Goal: Complete application form

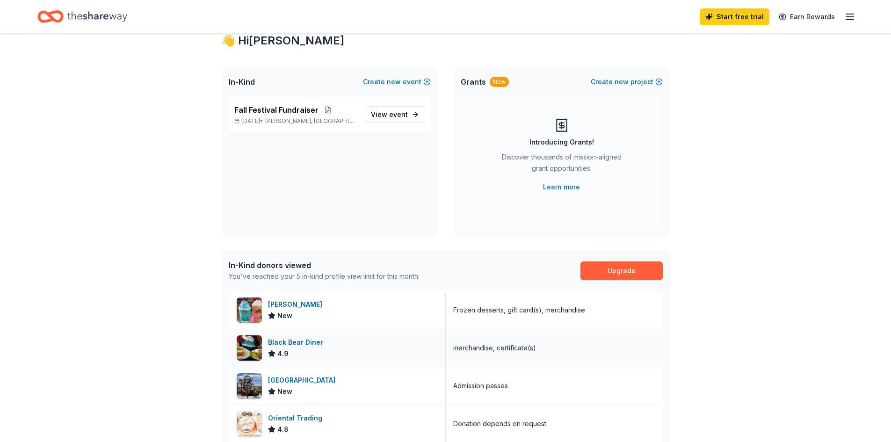
scroll to position [47, 0]
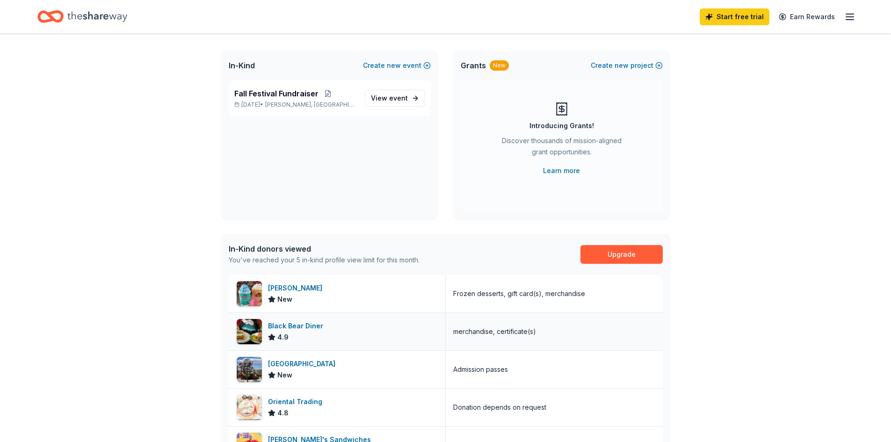
click at [286, 325] on div "Black Bear Diner" at bounding box center [297, 325] width 59 height 11
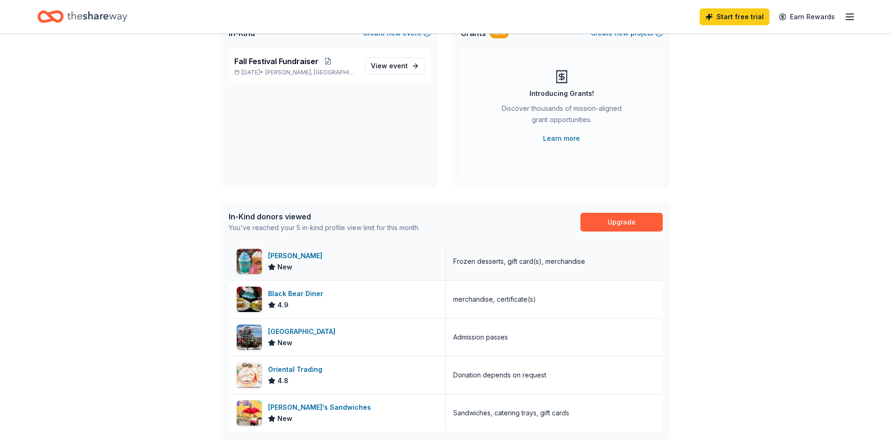
scroll to position [94, 0]
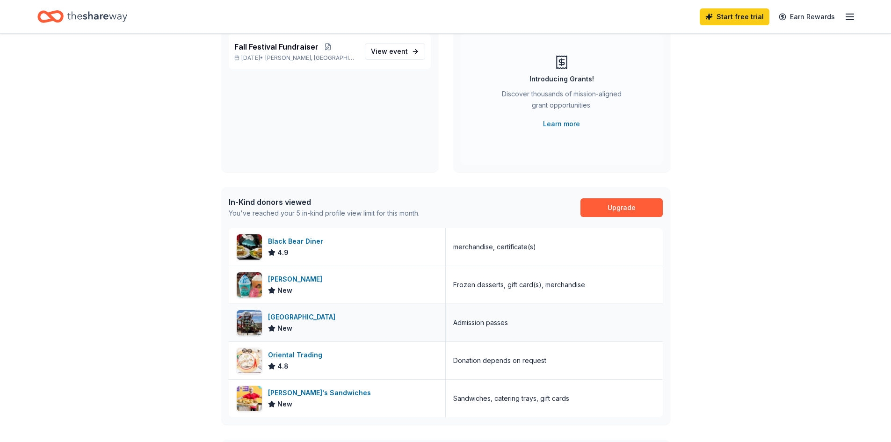
click at [321, 318] on div "[GEOGRAPHIC_DATA]" at bounding box center [303, 316] width 71 height 11
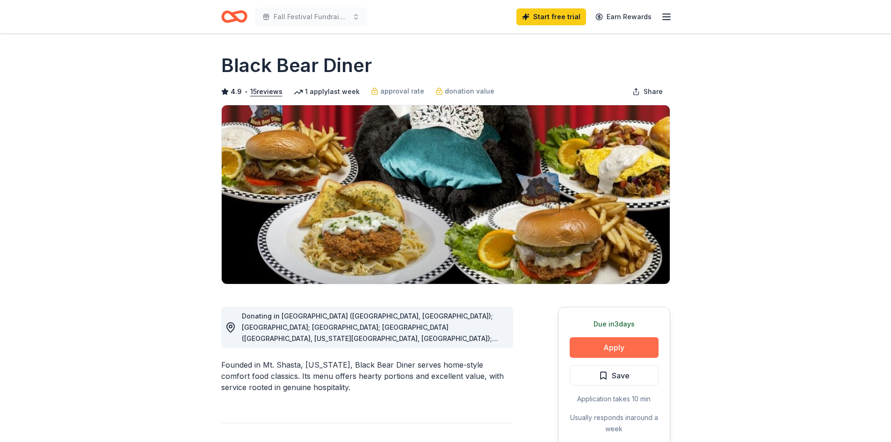
click at [596, 349] on button "Apply" at bounding box center [614, 347] width 89 height 21
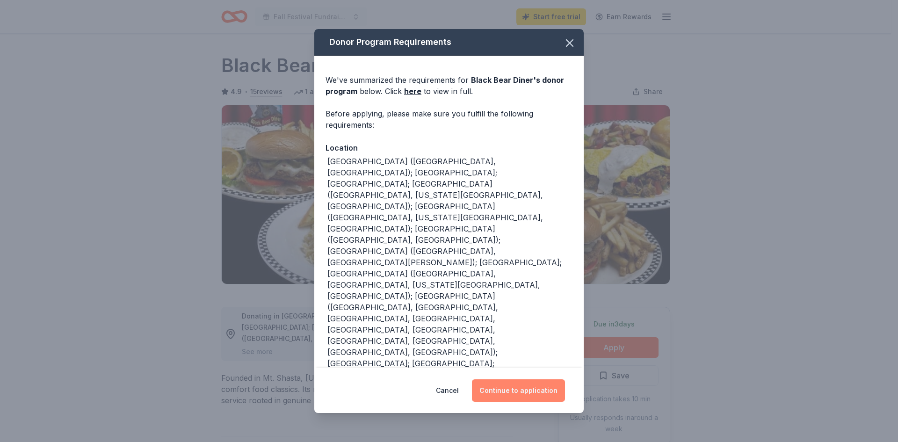
click at [513, 379] on button "Continue to application" at bounding box center [518, 390] width 93 height 22
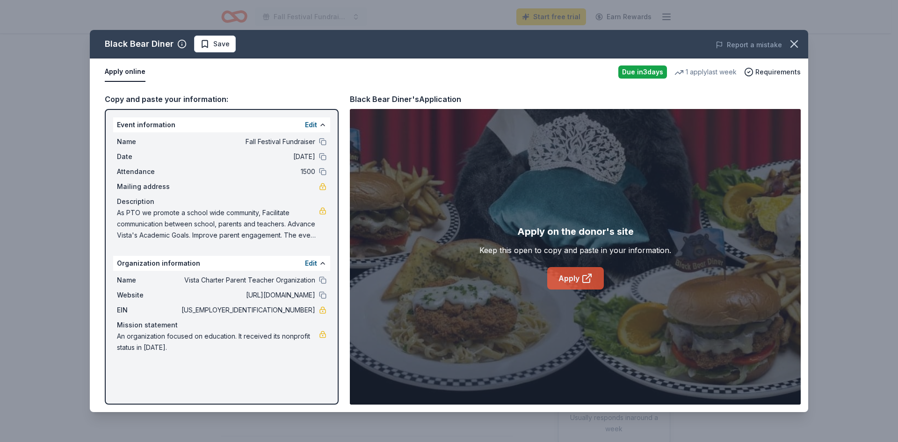
click at [558, 271] on link "Apply" at bounding box center [575, 278] width 57 height 22
click at [776, 73] on span "Requirements" at bounding box center [777, 71] width 45 height 11
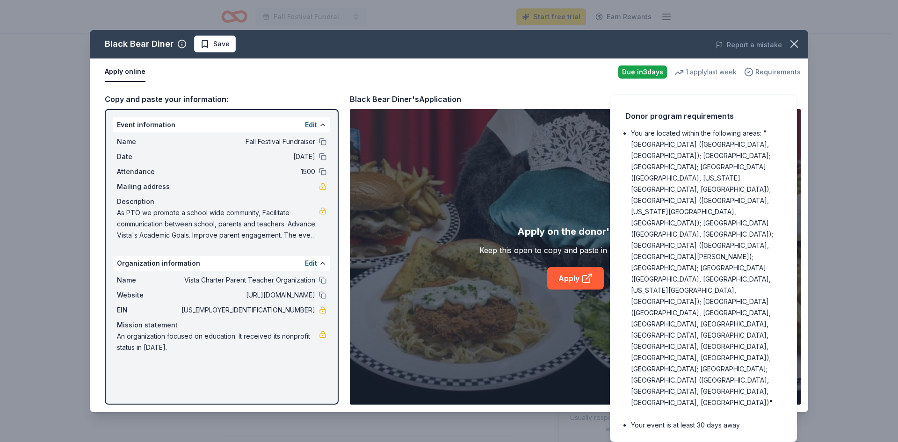
click at [776, 73] on span "Requirements" at bounding box center [777, 71] width 45 height 11
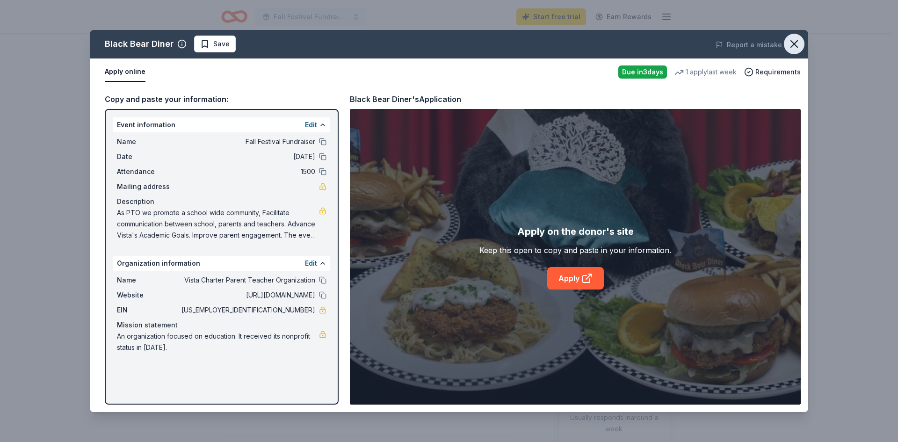
click at [793, 44] on icon "button" at bounding box center [794, 44] width 7 height 7
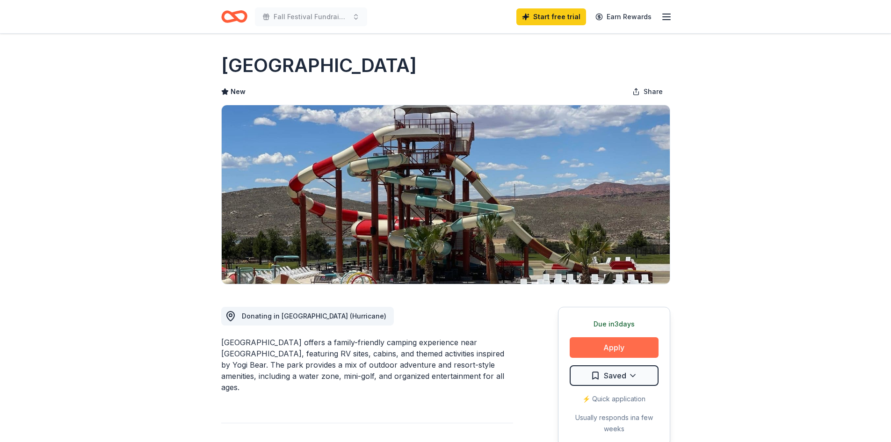
click at [607, 353] on button "Apply" at bounding box center [614, 347] width 89 height 21
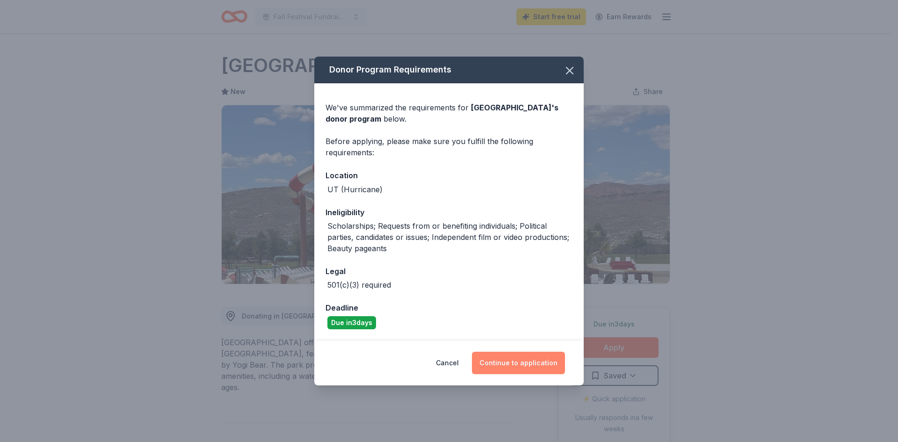
click at [522, 362] on button "Continue to application" at bounding box center [518, 363] width 93 height 22
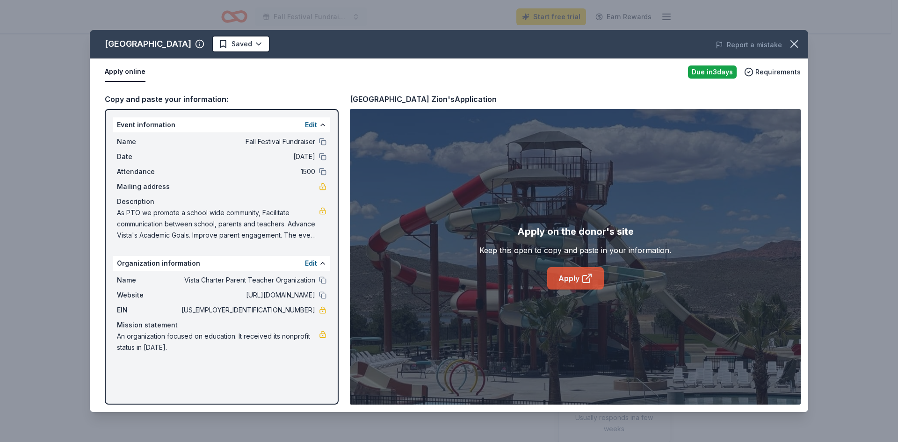
click at [550, 275] on link "Apply" at bounding box center [575, 278] width 57 height 22
